Goal: Task Accomplishment & Management: Use online tool/utility

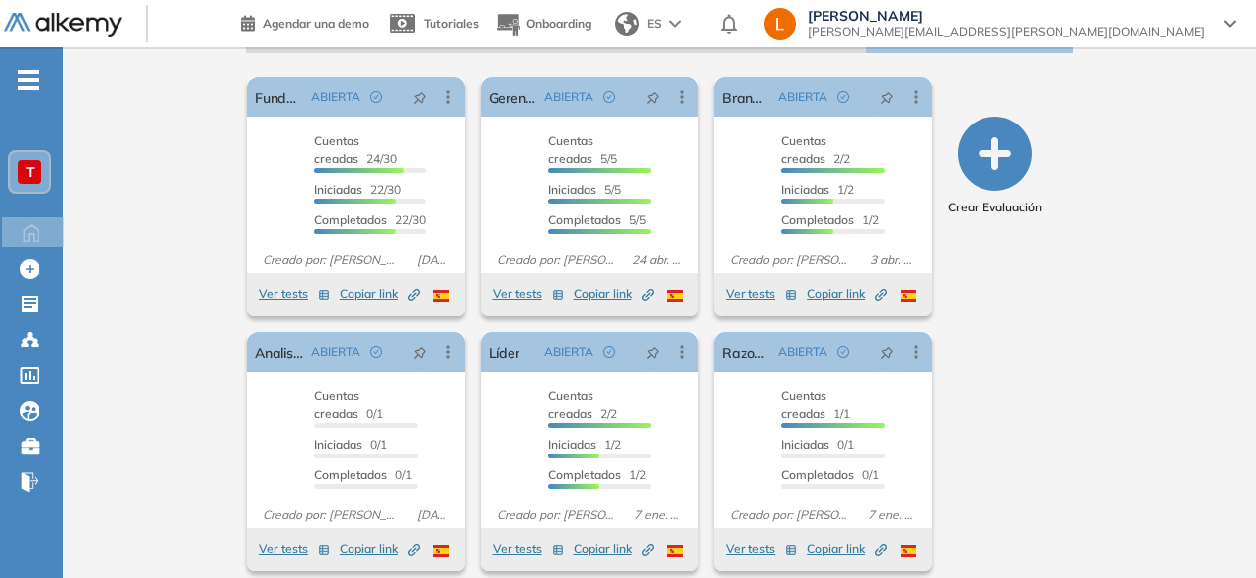
click at [1032, 144] on icon "button" at bounding box center [995, 154] width 74 height 74
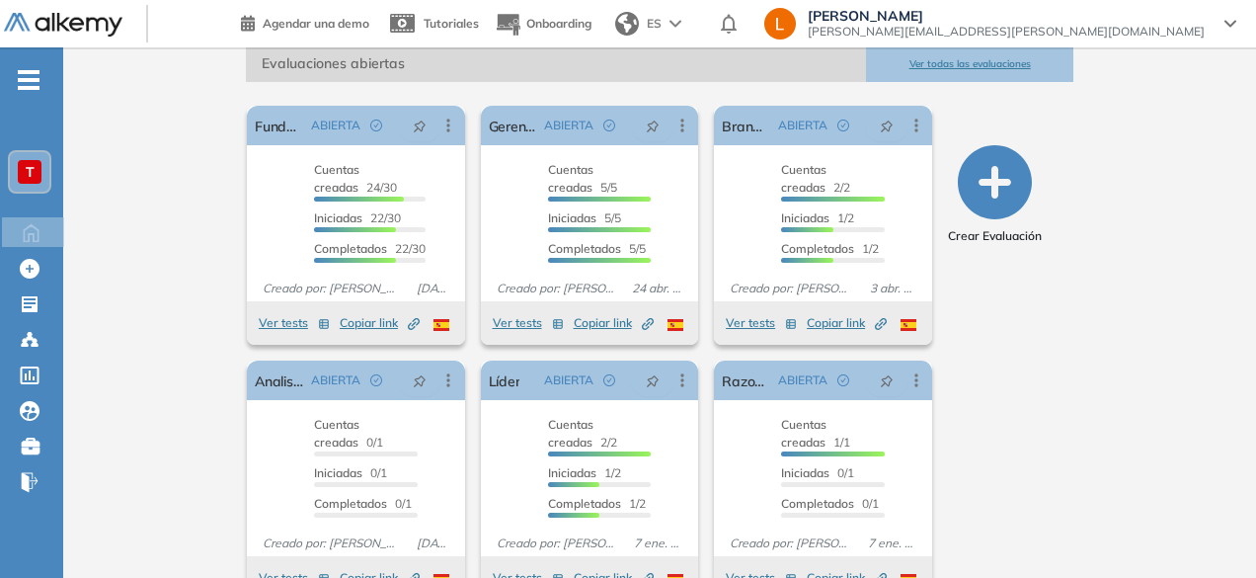
scroll to position [344, 0]
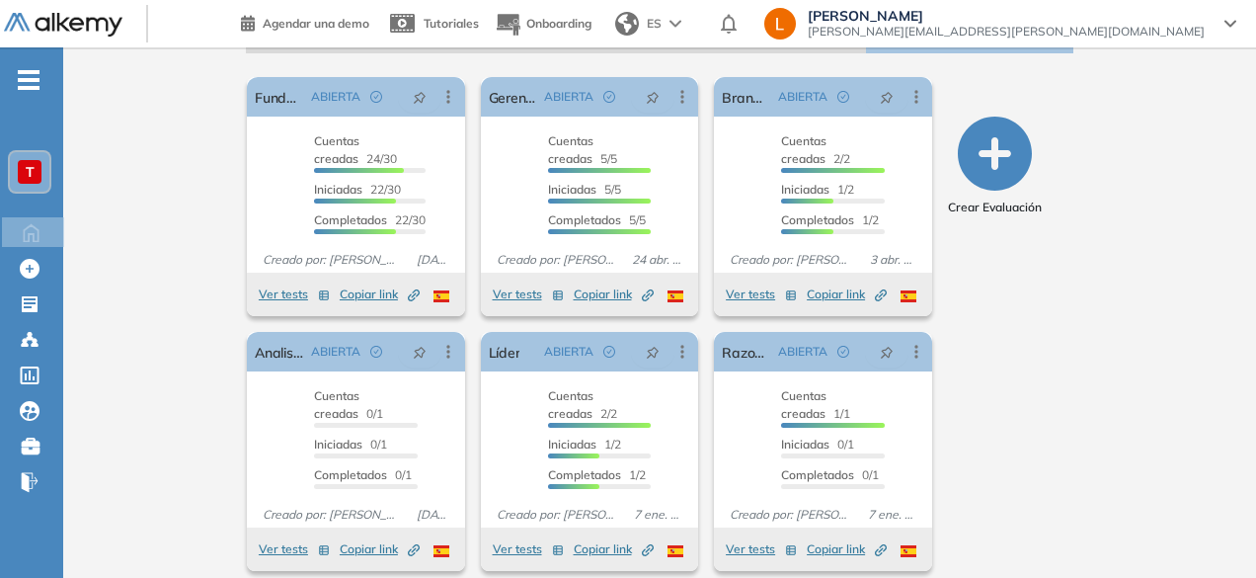
click at [22, 185] on div "T" at bounding box center [30, 172] width 40 height 40
click at [103, 172] on div "Talento [PERSON_NAME] ¡Tu perfil está completo! Editar mi perfil Plan Special P…" at bounding box center [659, 149] width 1193 height 891
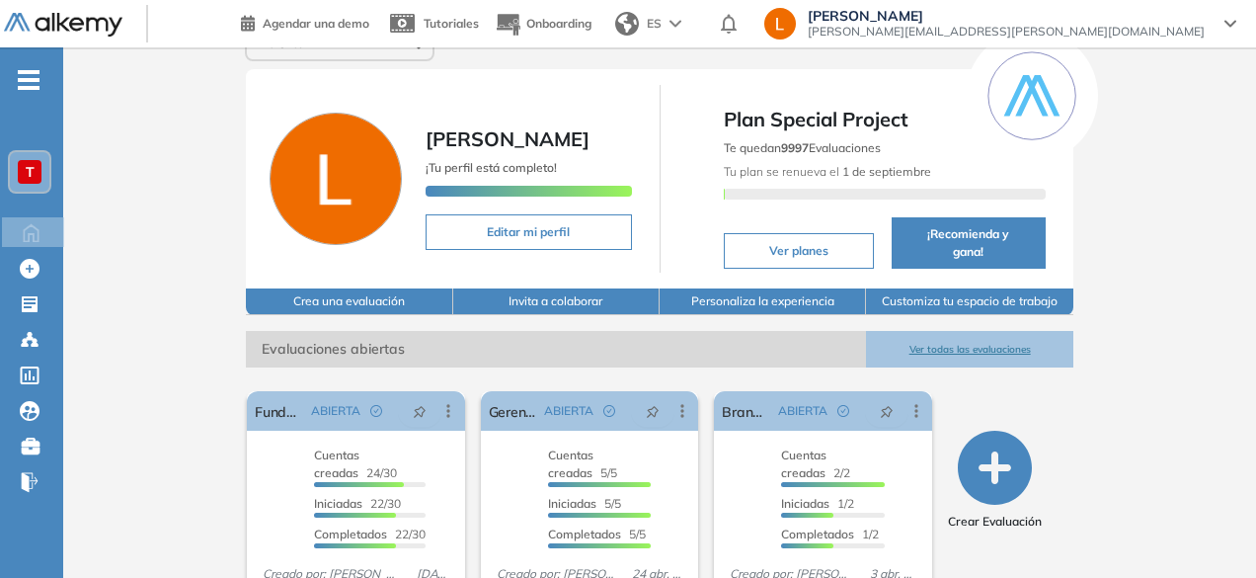
scroll to position [59, 0]
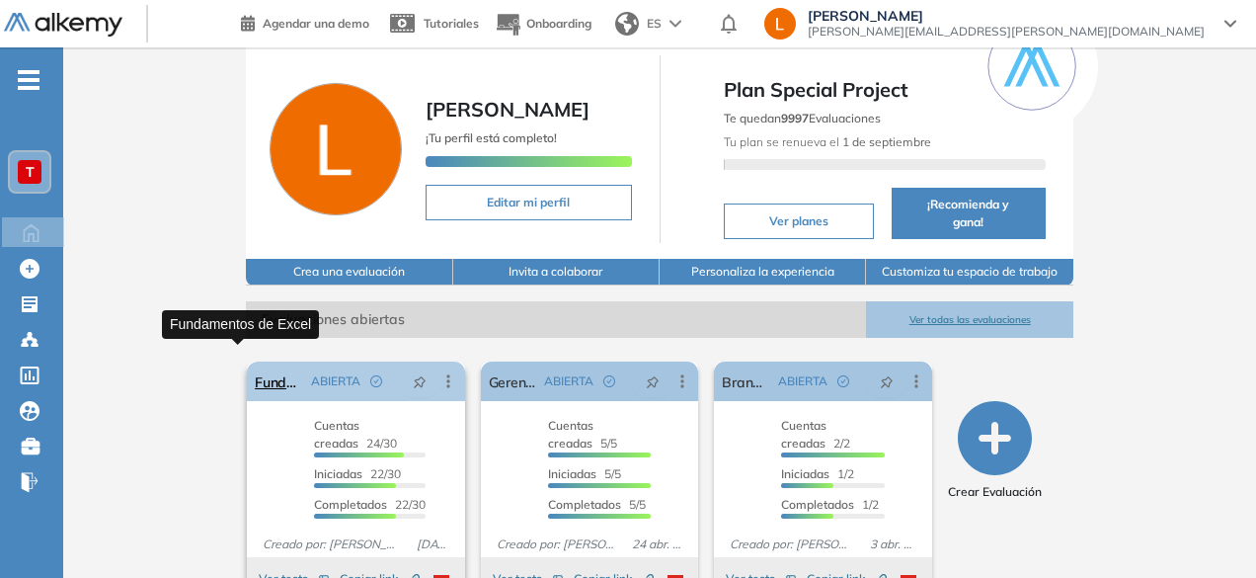
click at [255, 361] on link "Fundamentos de Excel" at bounding box center [279, 381] width 48 height 40
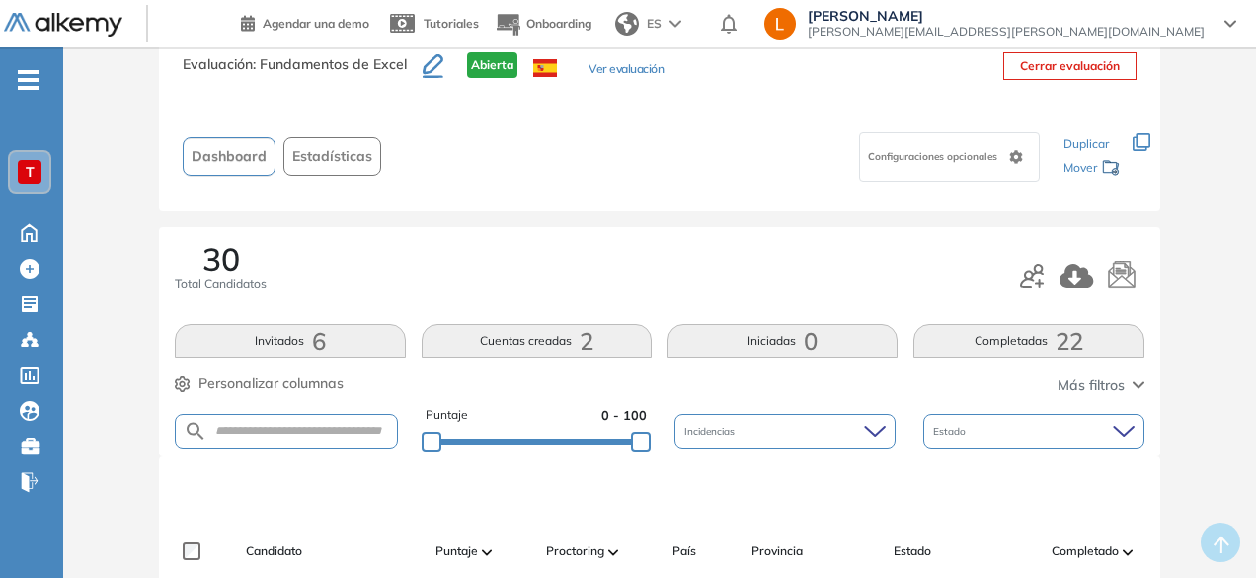
scroll to position [55, 0]
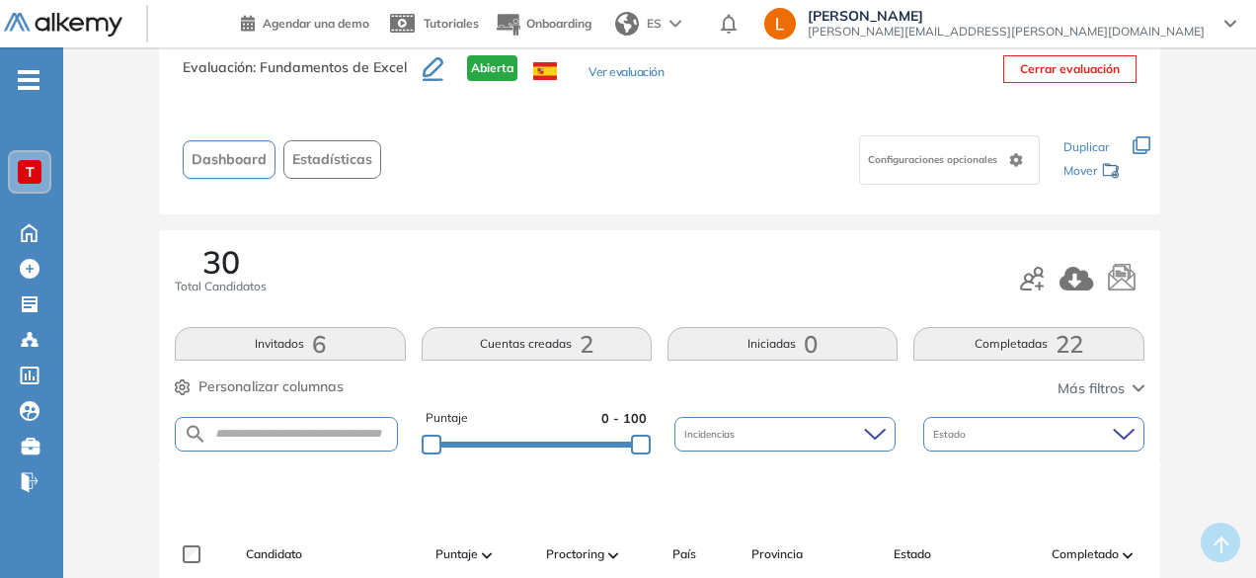
click at [217, 251] on span "30" at bounding box center [221, 262] width 38 height 32
click at [1031, 279] on icon "button" at bounding box center [1032, 279] width 24 height 24
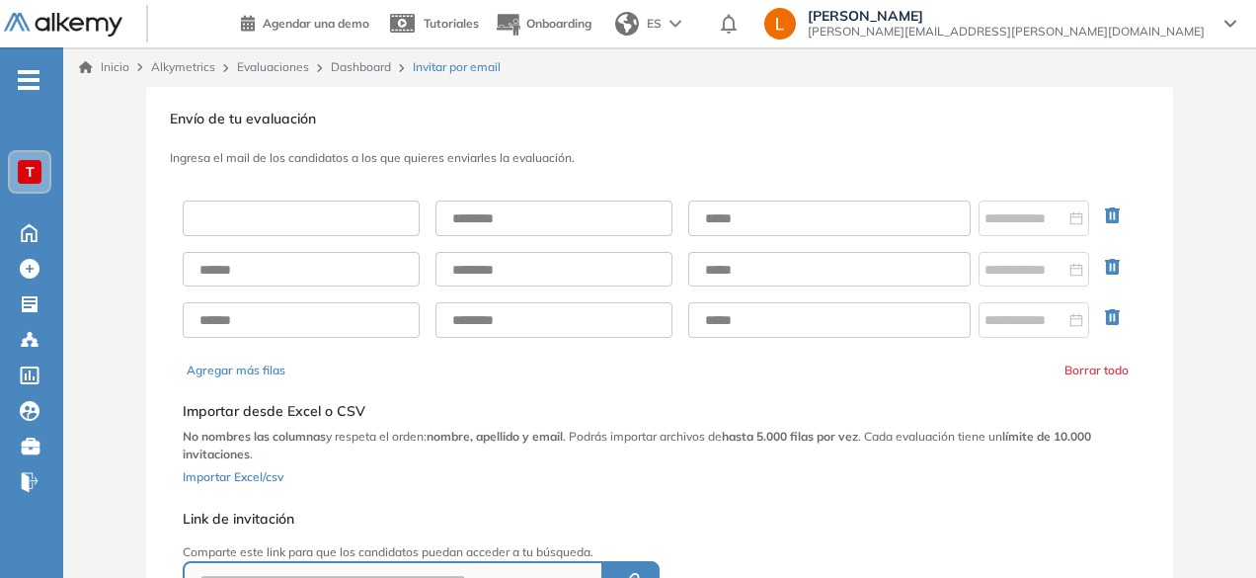
click at [247, 219] on input "text" at bounding box center [301, 218] width 237 height 36
